Goal: Book appointment/travel/reservation

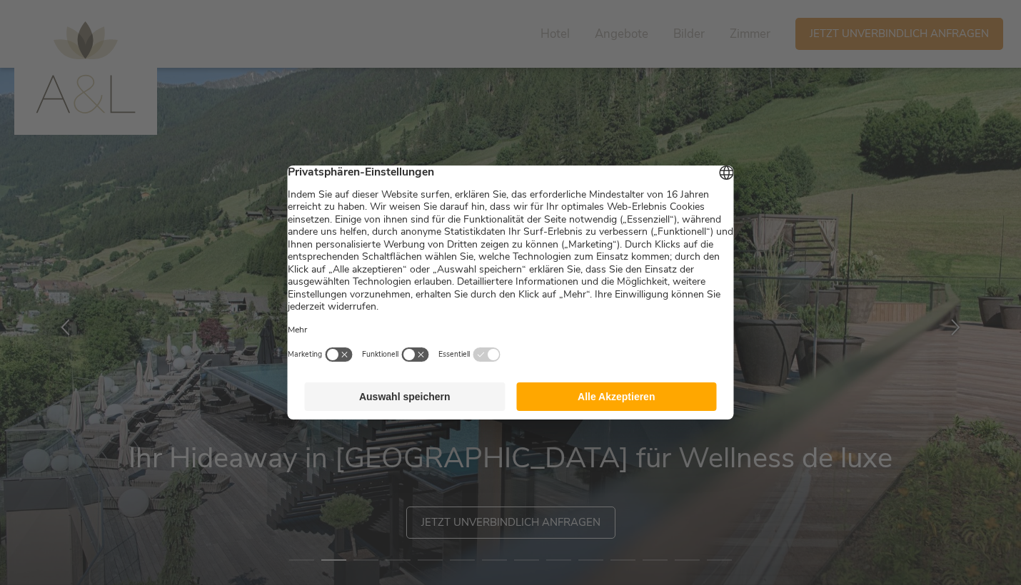
click at [615, 398] on button "Alle Akzeptieren" at bounding box center [616, 397] width 201 height 29
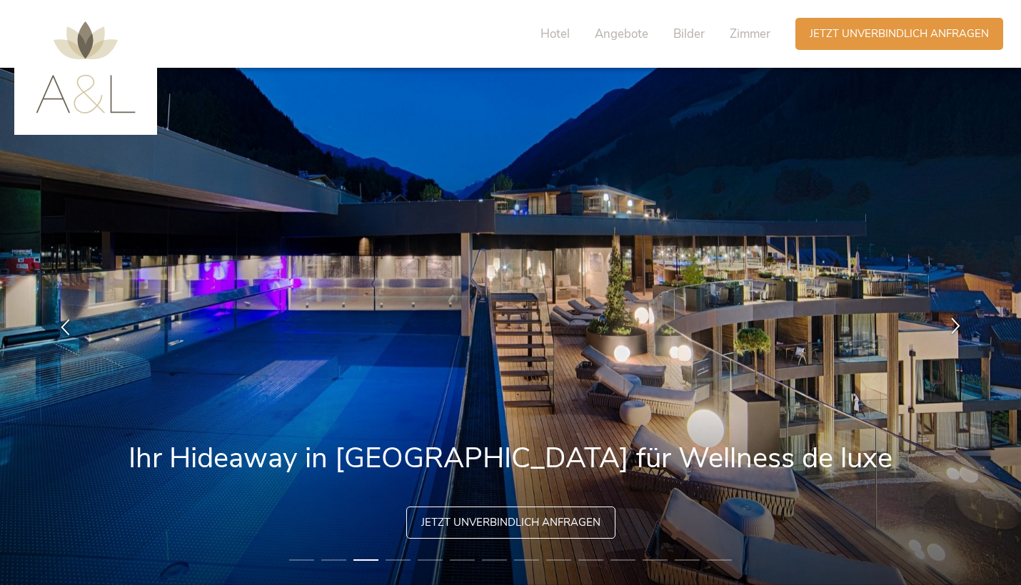
click at [951, 326] on icon at bounding box center [955, 325] width 16 height 16
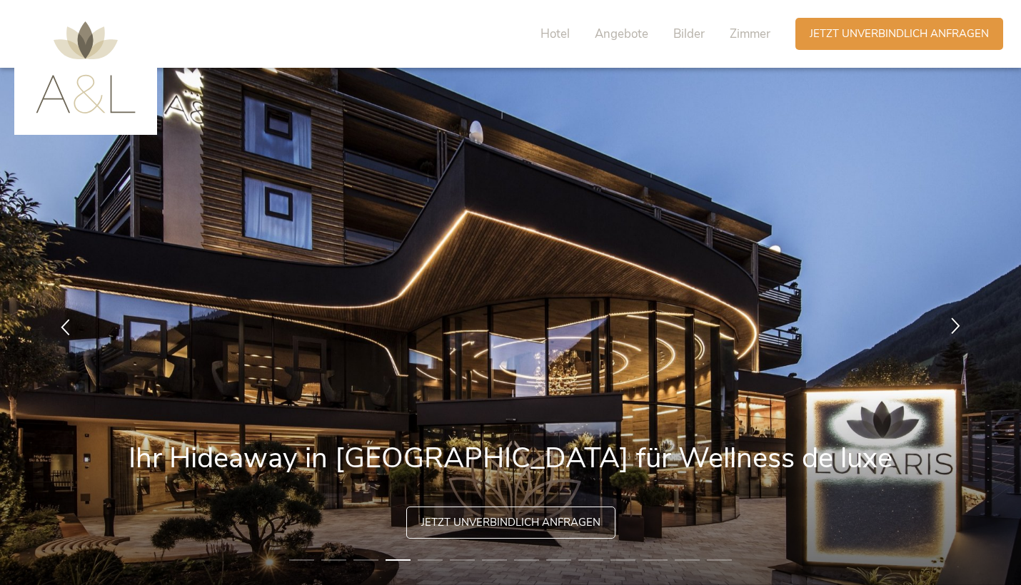
click at [951, 326] on icon at bounding box center [955, 325] width 16 height 16
click at [954, 321] on icon at bounding box center [955, 325] width 16 height 16
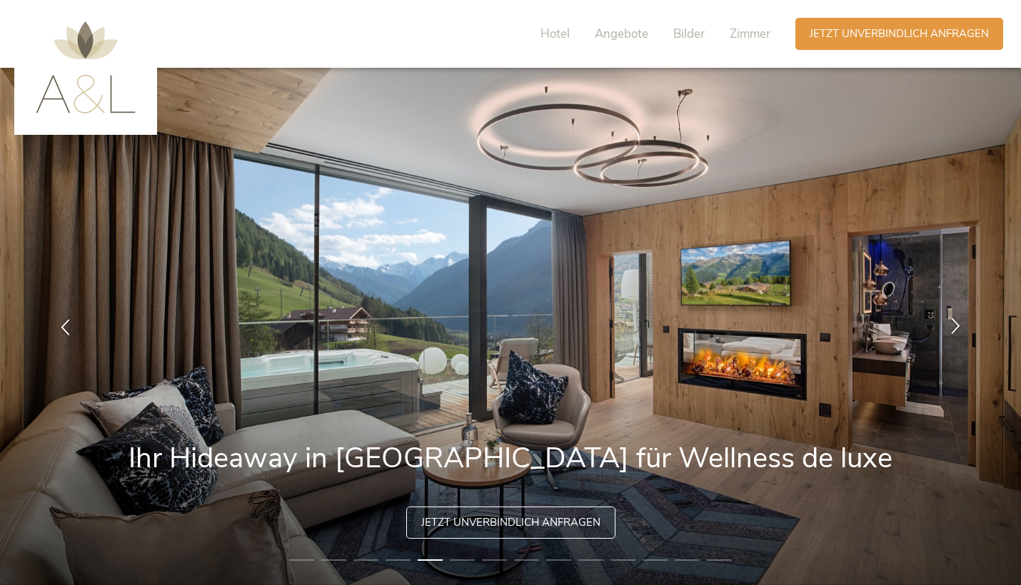
click at [954, 321] on icon at bounding box center [955, 325] width 16 height 16
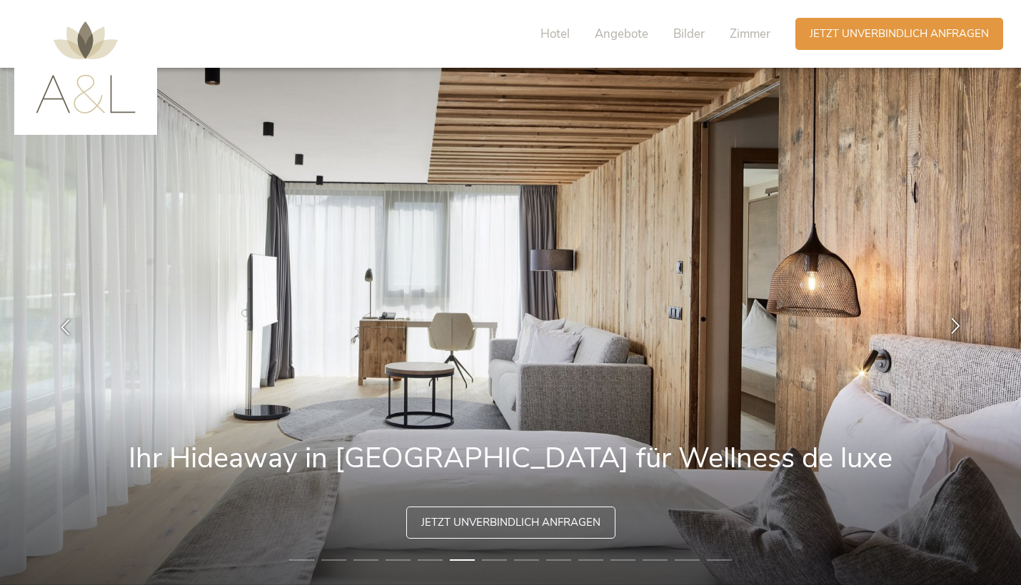
click at [954, 321] on icon at bounding box center [955, 325] width 16 height 16
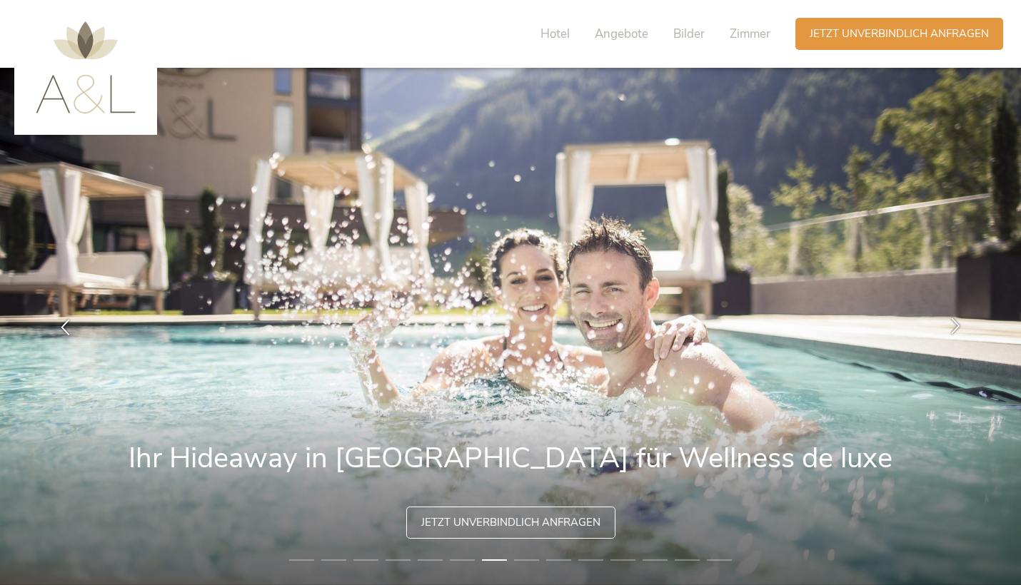
click at [954, 321] on icon at bounding box center [955, 325] width 16 height 16
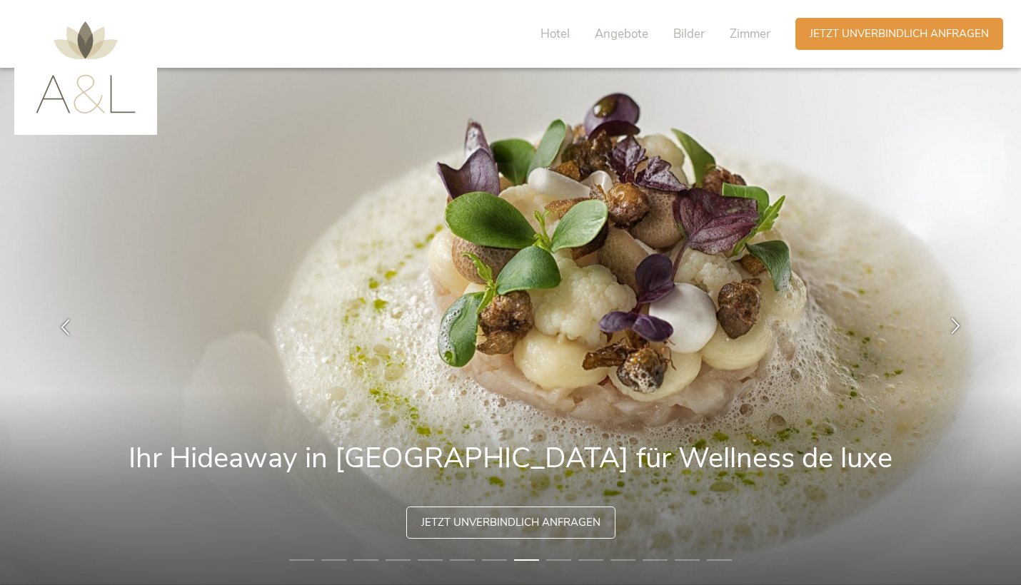
click at [954, 321] on icon at bounding box center [955, 325] width 16 height 16
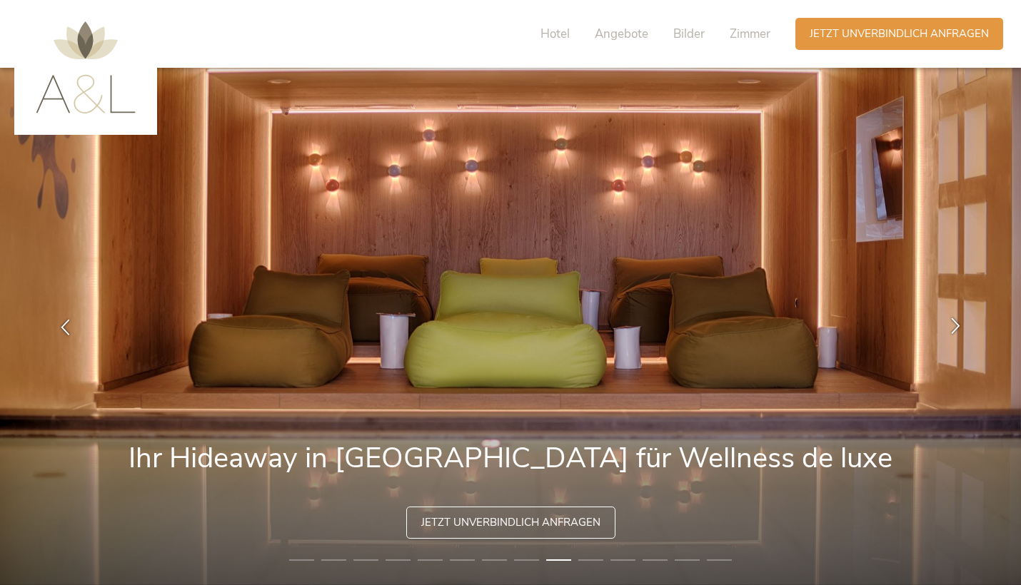
click at [954, 321] on icon at bounding box center [955, 325] width 16 height 16
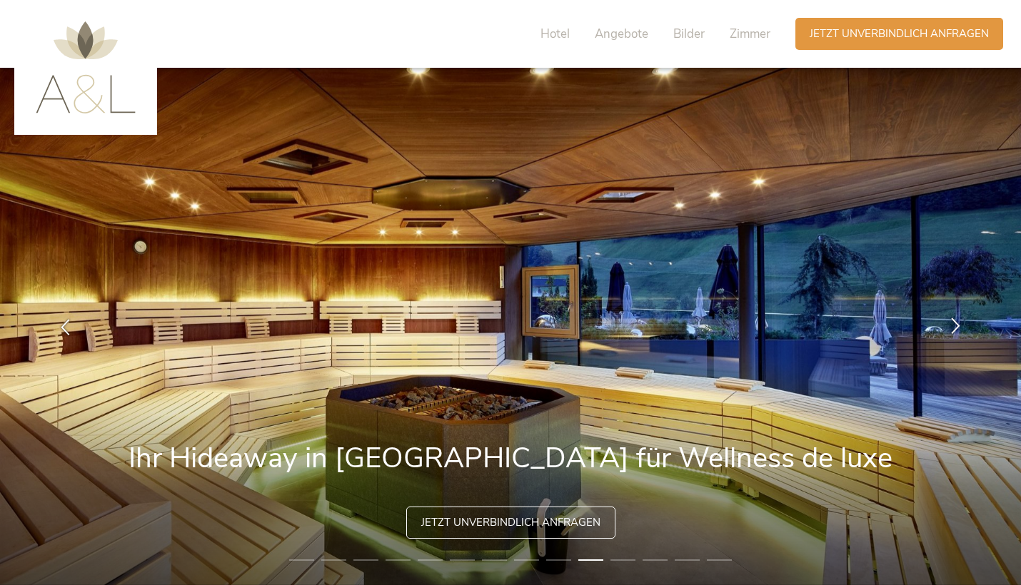
click at [954, 321] on icon at bounding box center [955, 325] width 16 height 16
click at [953, 321] on icon at bounding box center [955, 325] width 16 height 16
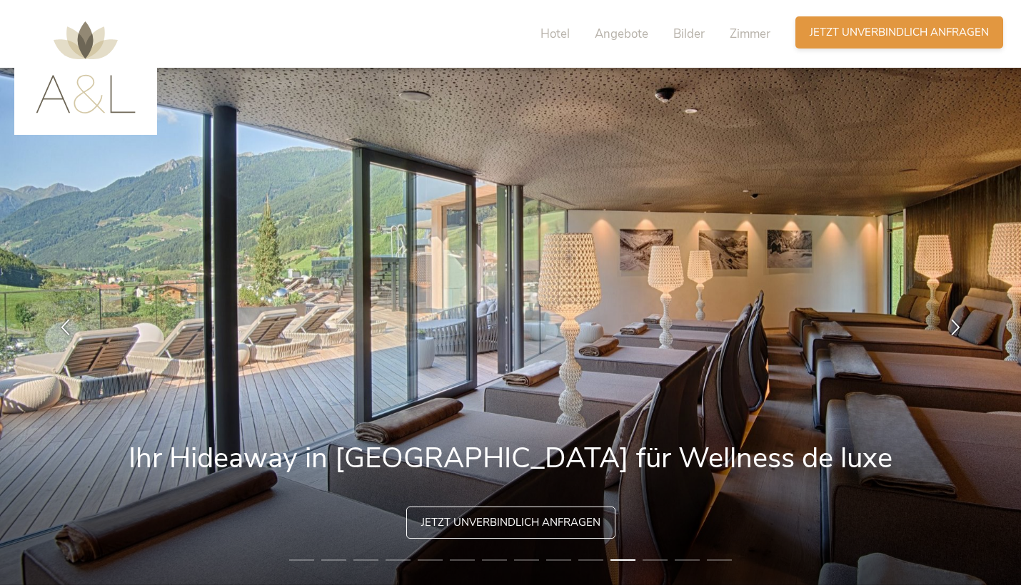
click at [875, 29] on span "Jetzt unverbindlich anfragen" at bounding box center [898, 32] width 179 height 15
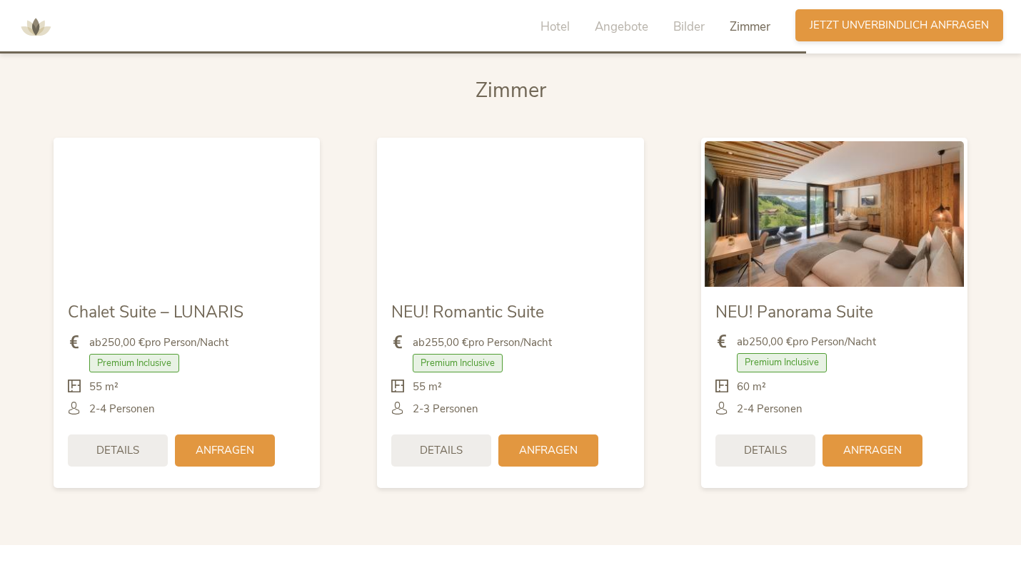
scroll to position [3451, 0]
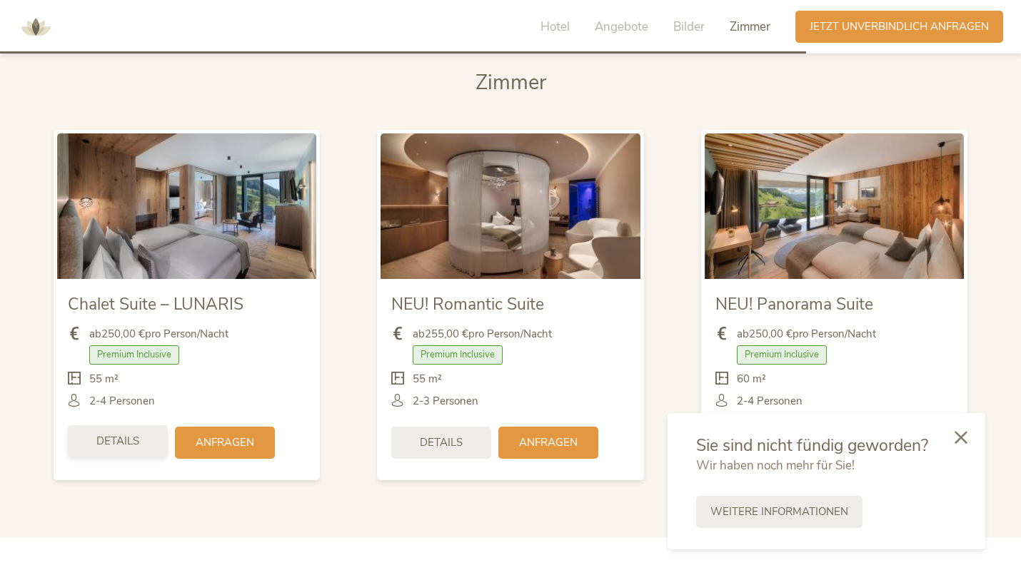
click at [126, 437] on span "Details" at bounding box center [117, 441] width 43 height 15
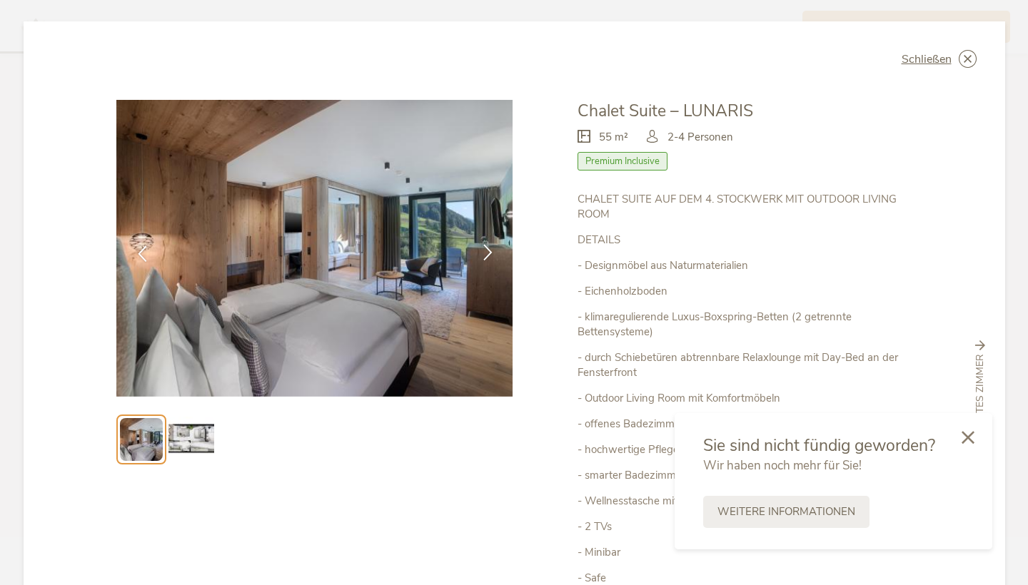
click at [482, 252] on icon at bounding box center [488, 252] width 16 height 16
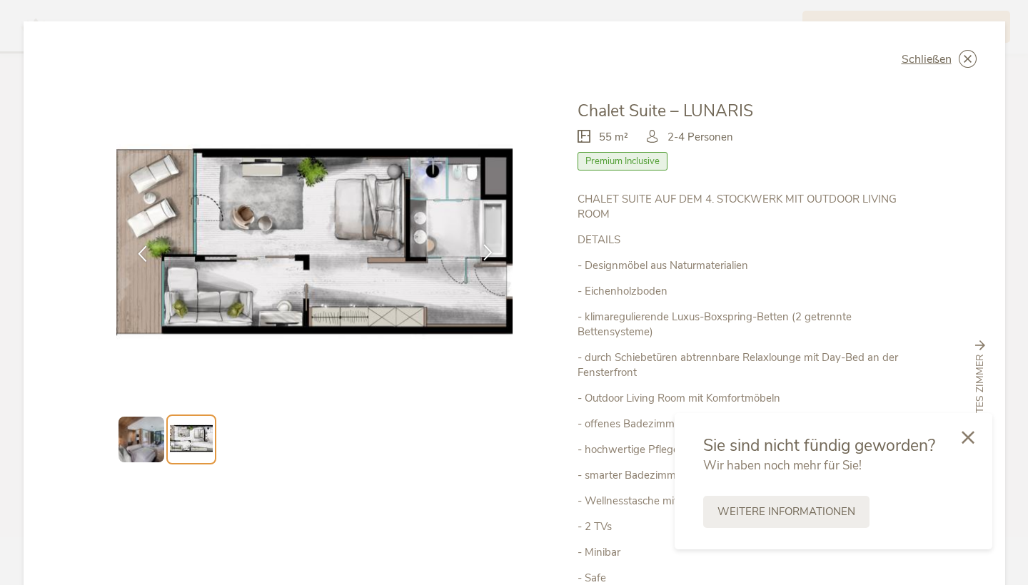
click at [483, 250] on icon at bounding box center [488, 252] width 16 height 16
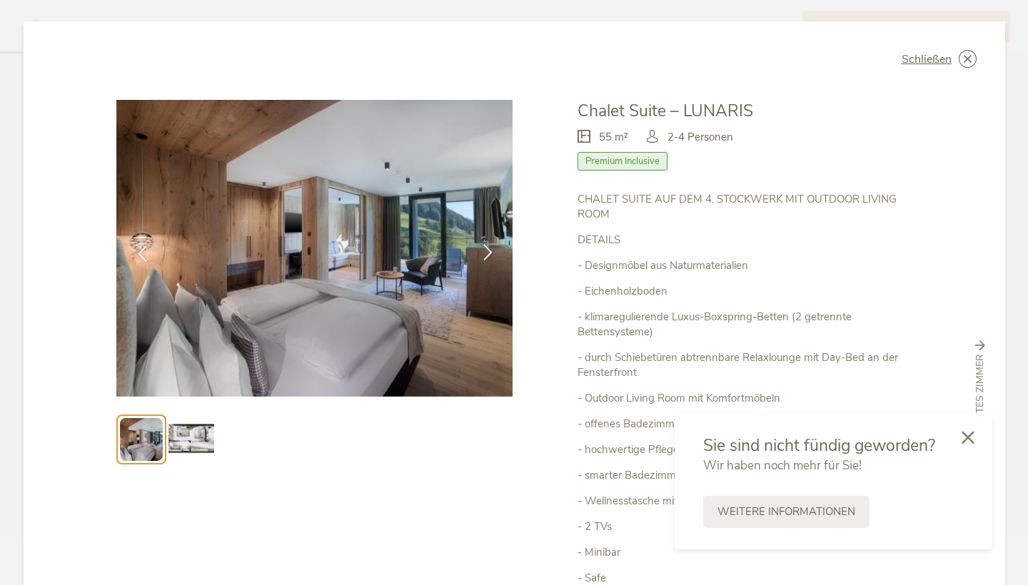
click at [483, 250] on icon at bounding box center [488, 252] width 16 height 16
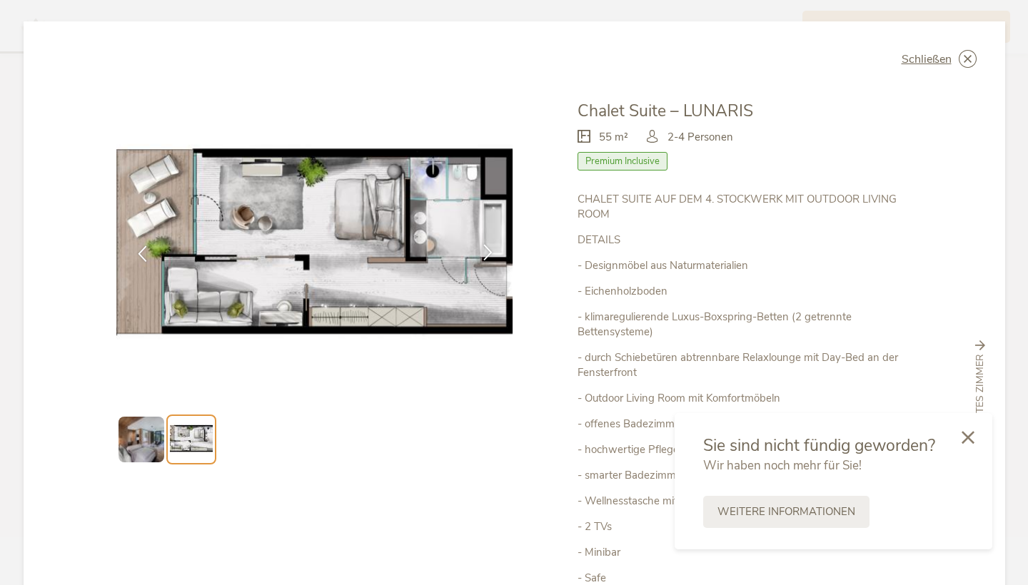
click at [483, 250] on icon at bounding box center [488, 252] width 16 height 16
click at [928, 64] on span "Schließen" at bounding box center [926, 59] width 50 height 11
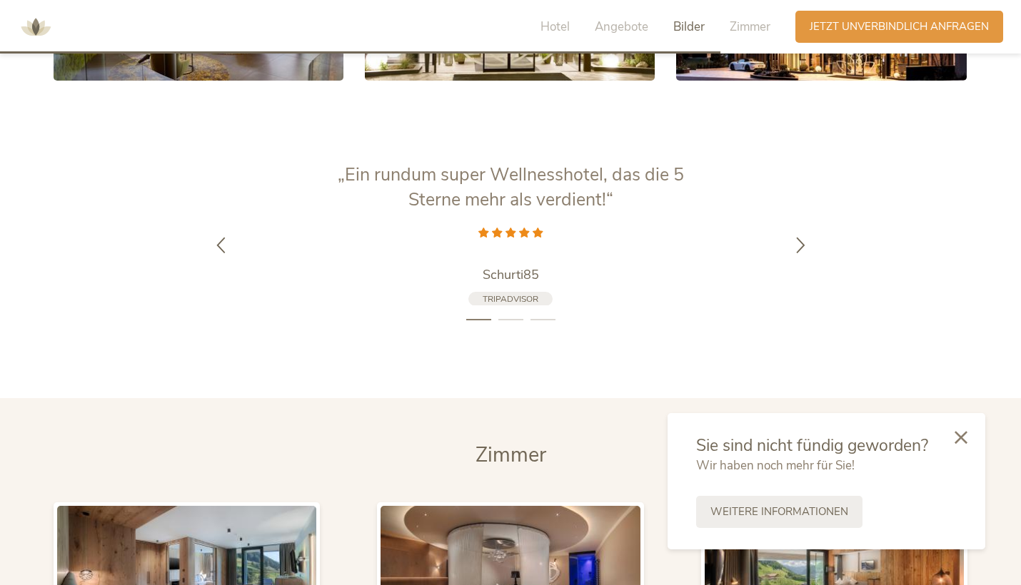
scroll to position [3057, 0]
